Goal: Transaction & Acquisition: Obtain resource

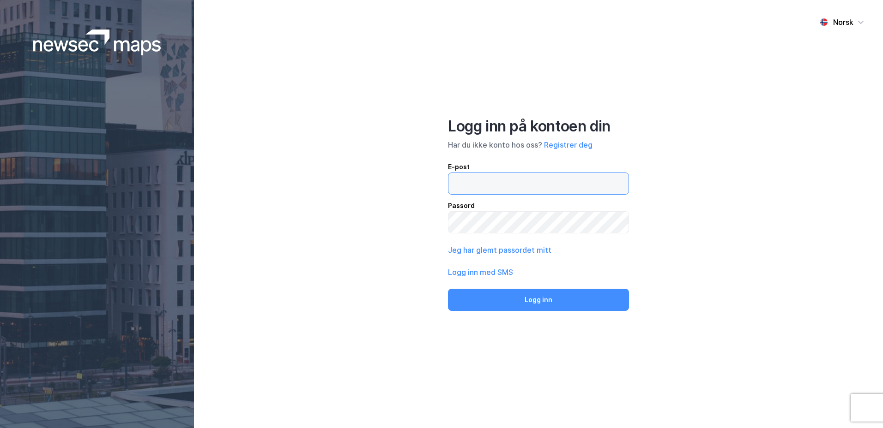
click at [488, 185] on input "email" at bounding box center [538, 183] width 180 height 21
type input "[EMAIL_ADDRESS][DOMAIN_NAME]"
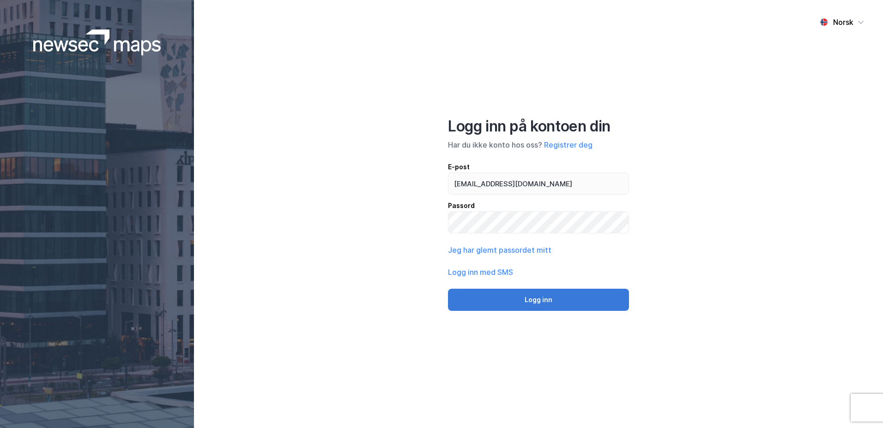
click at [541, 293] on button "Logg inn" at bounding box center [538, 300] width 181 height 22
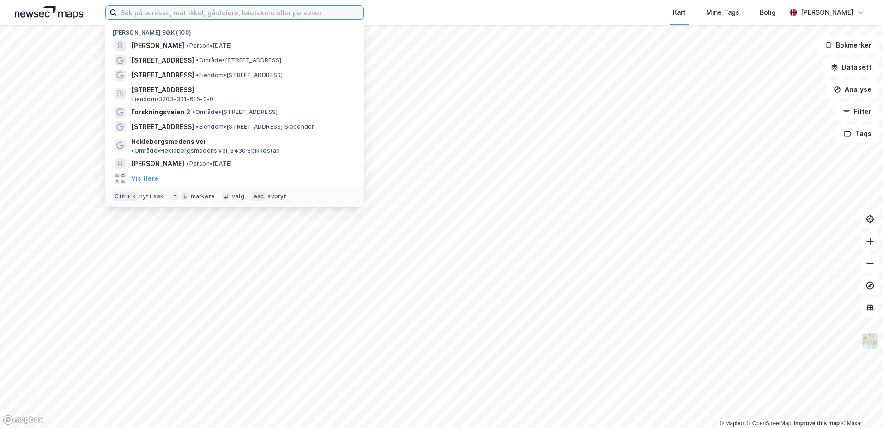
click at [181, 17] on input at bounding box center [240, 13] width 246 height 14
click at [180, 16] on input at bounding box center [240, 13] width 246 height 14
paste input "Lovisenberggt. 6, 0456 [GEOGRAPHIC_DATA]"
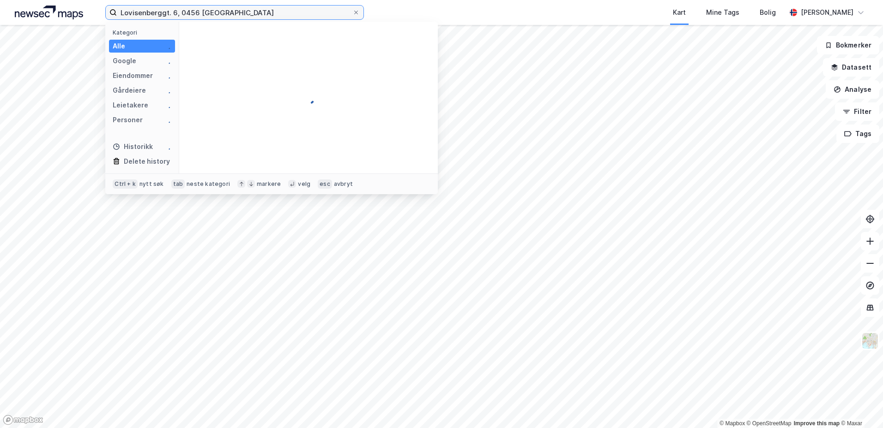
type input "Lovisenberggt. 6, 0456 [GEOGRAPHIC_DATA]"
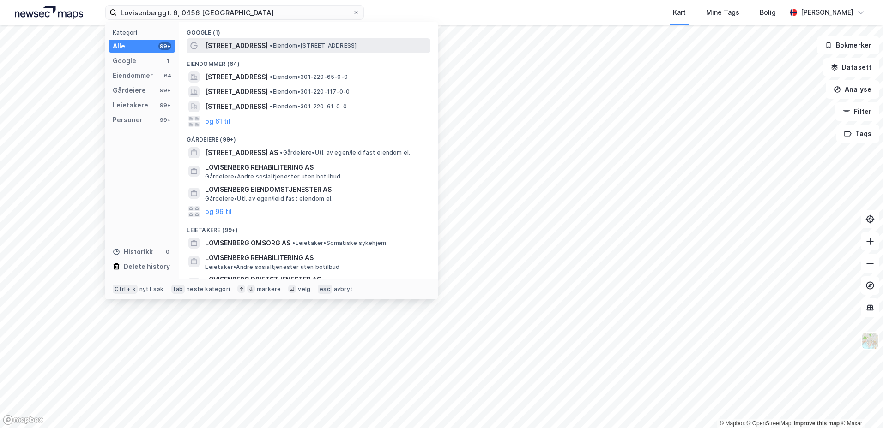
click at [248, 47] on span "[STREET_ADDRESS]" at bounding box center [236, 45] width 63 height 11
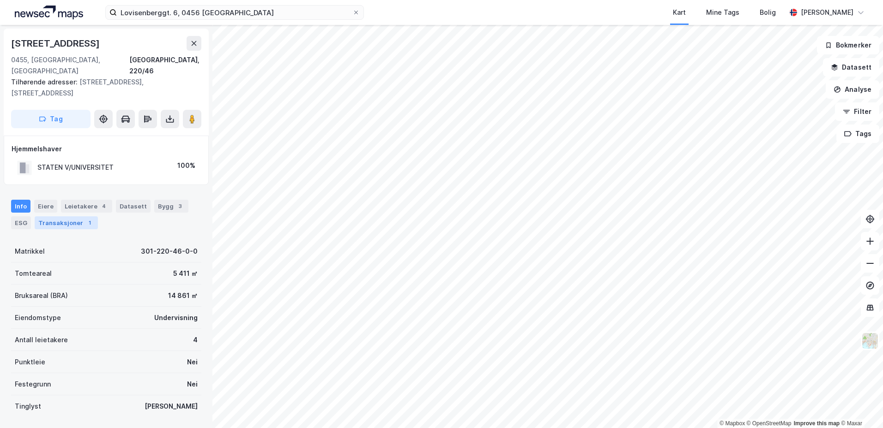
click at [63, 216] on div "Transaksjoner 1" at bounding box center [66, 222] width 63 height 13
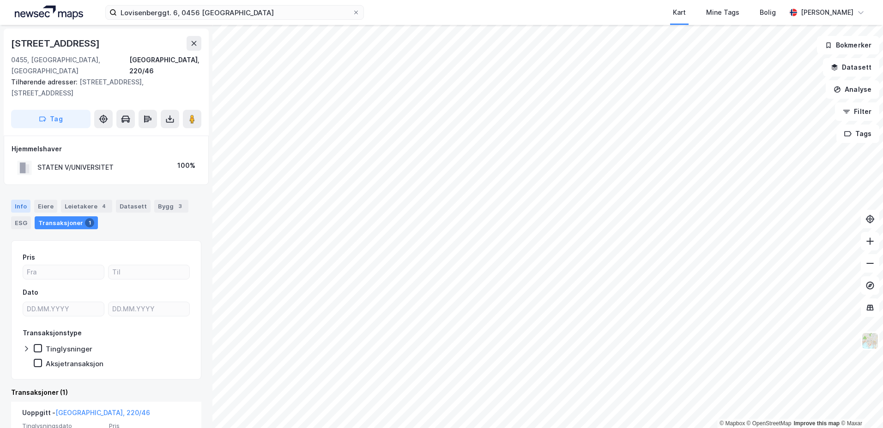
click at [21, 200] on div "Info" at bounding box center [20, 206] width 19 height 13
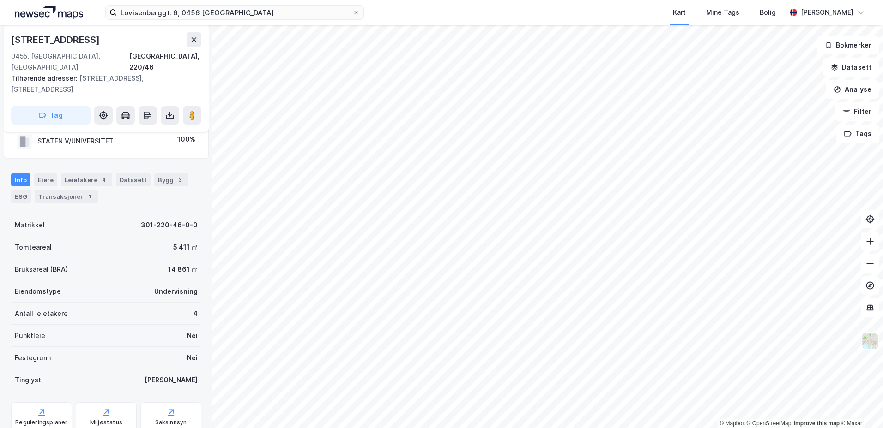
scroll to position [38, 0]
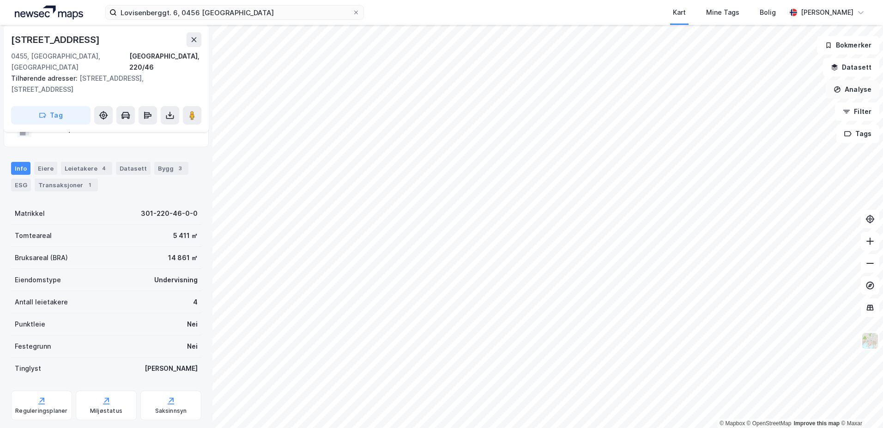
click at [860, 88] on button "Analyse" at bounding box center [852, 89] width 54 height 18
click at [854, 64] on button "Datasett" at bounding box center [851, 67] width 56 height 18
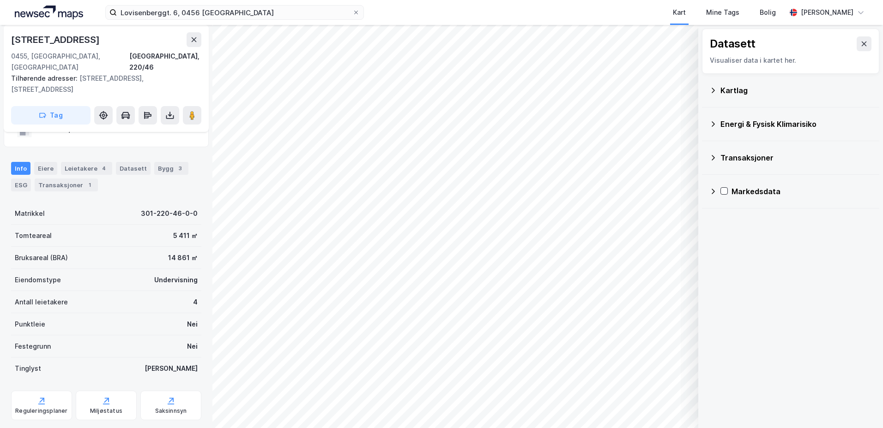
click at [709, 90] on icon at bounding box center [712, 90] width 7 height 7
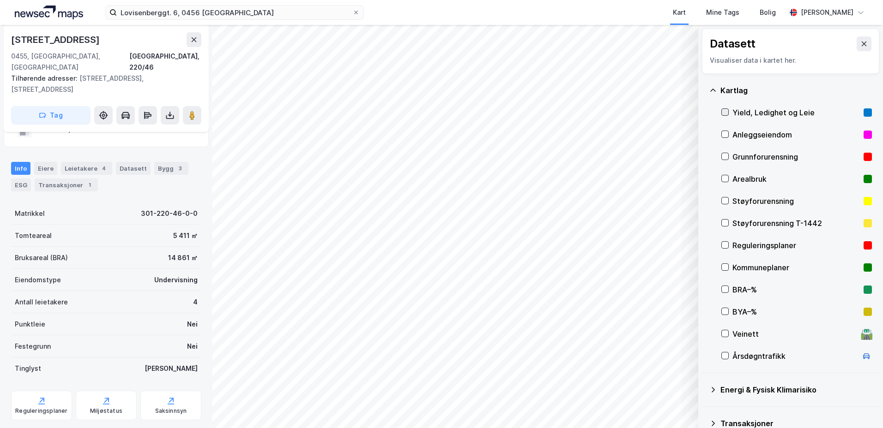
click at [726, 110] on icon at bounding box center [724, 112] width 6 height 6
click at [641, 404] on icon "button" at bounding box center [643, 404] width 7 height 7
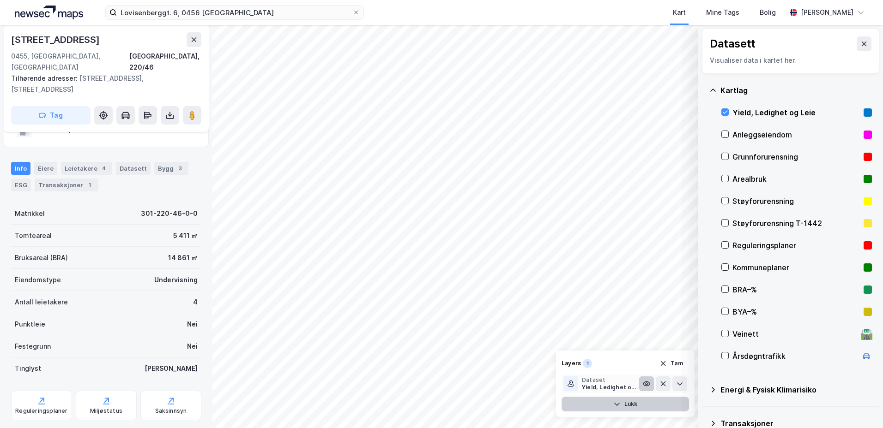
click at [644, 382] on icon at bounding box center [646, 383] width 7 height 7
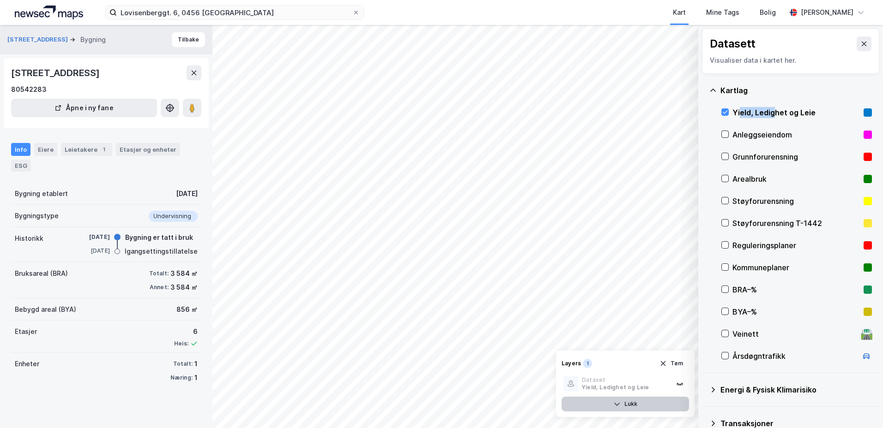
drag, startPoint x: 775, startPoint y: 111, endPoint x: 741, endPoint y: 114, distance: 34.8
click at [741, 114] on div "Yield, Ledighet og Leie" at bounding box center [795, 112] width 127 height 11
drag, startPoint x: 741, startPoint y: 114, endPoint x: 727, endPoint y: 109, distance: 14.7
click at [727, 109] on icon at bounding box center [724, 112] width 6 height 6
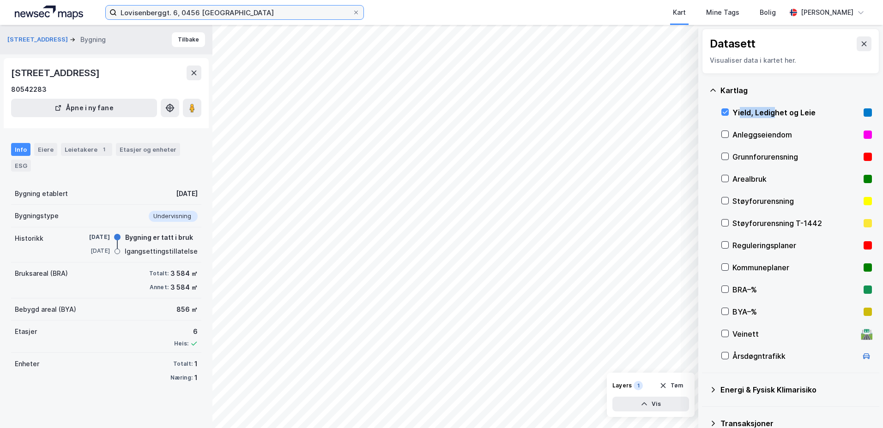
click at [271, 9] on input "Lovisenberggt. 6, 0456 [GEOGRAPHIC_DATA]" at bounding box center [234, 13] width 235 height 14
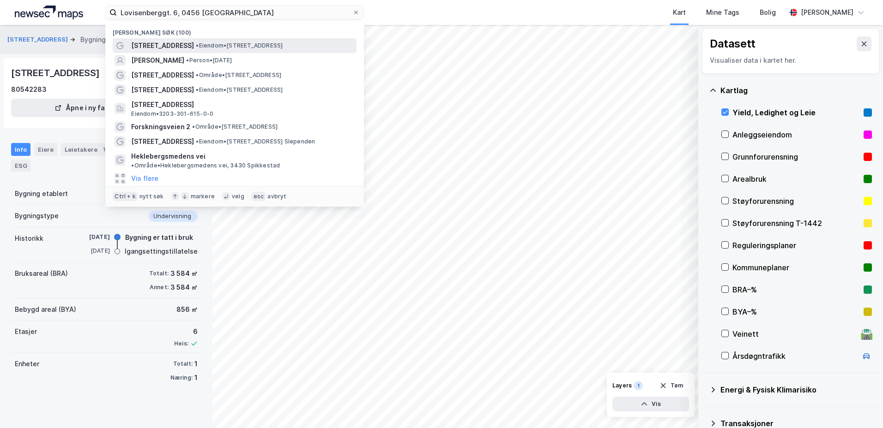
click at [232, 44] on span "• Eiendom • [STREET_ADDRESS]" at bounding box center [239, 45] width 87 height 7
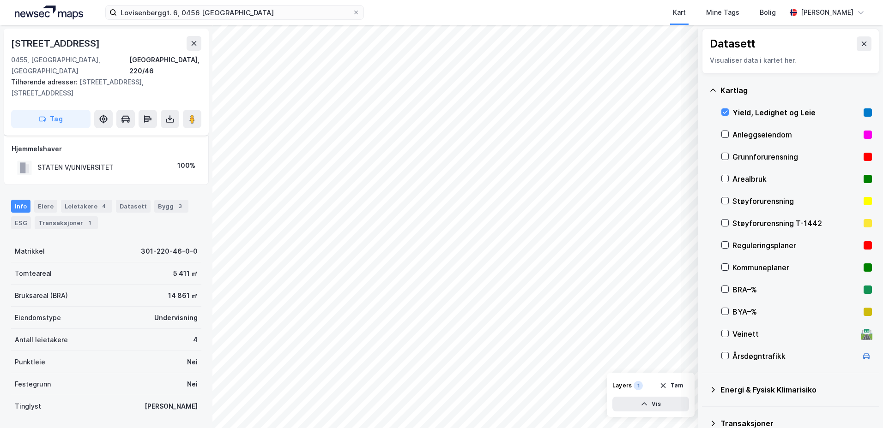
scroll to position [38, 0]
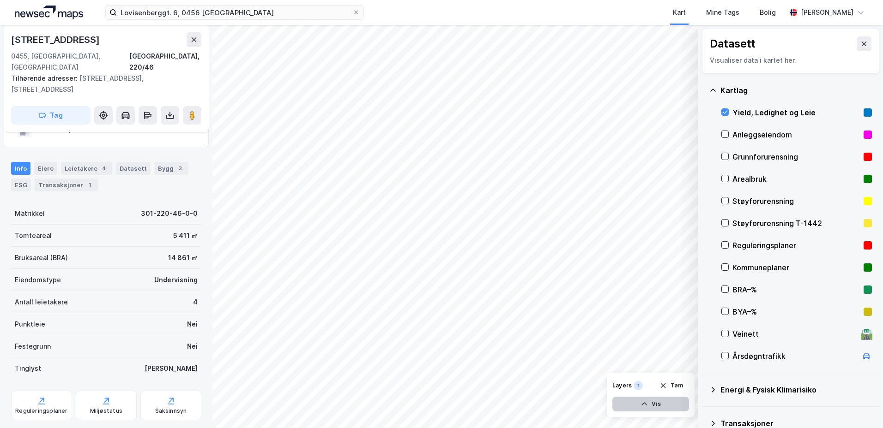
click at [657, 405] on button "Vis" at bounding box center [650, 404] width 77 height 15
click at [172, 111] on icon at bounding box center [169, 115] width 9 height 9
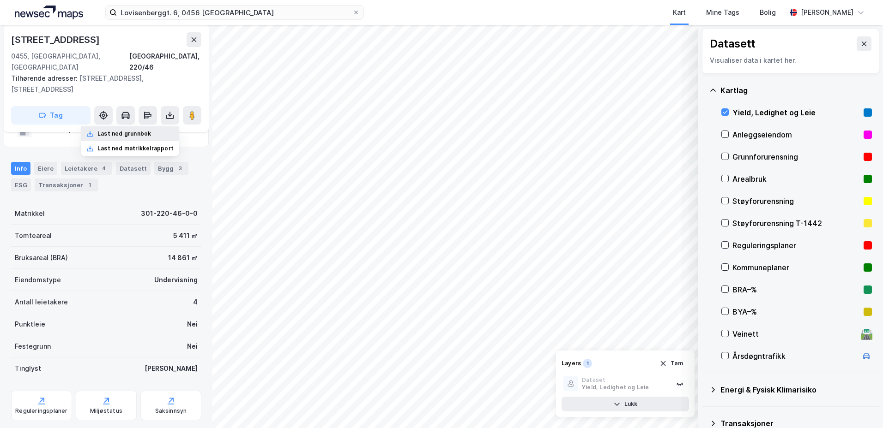
click at [134, 130] on div "Last ned grunnbok" at bounding box center [124, 133] width 54 height 7
click at [136, 141] on div "Last ned matrikkelrapport" at bounding box center [130, 148] width 98 height 15
